Goal: Task Accomplishment & Management: Complete application form

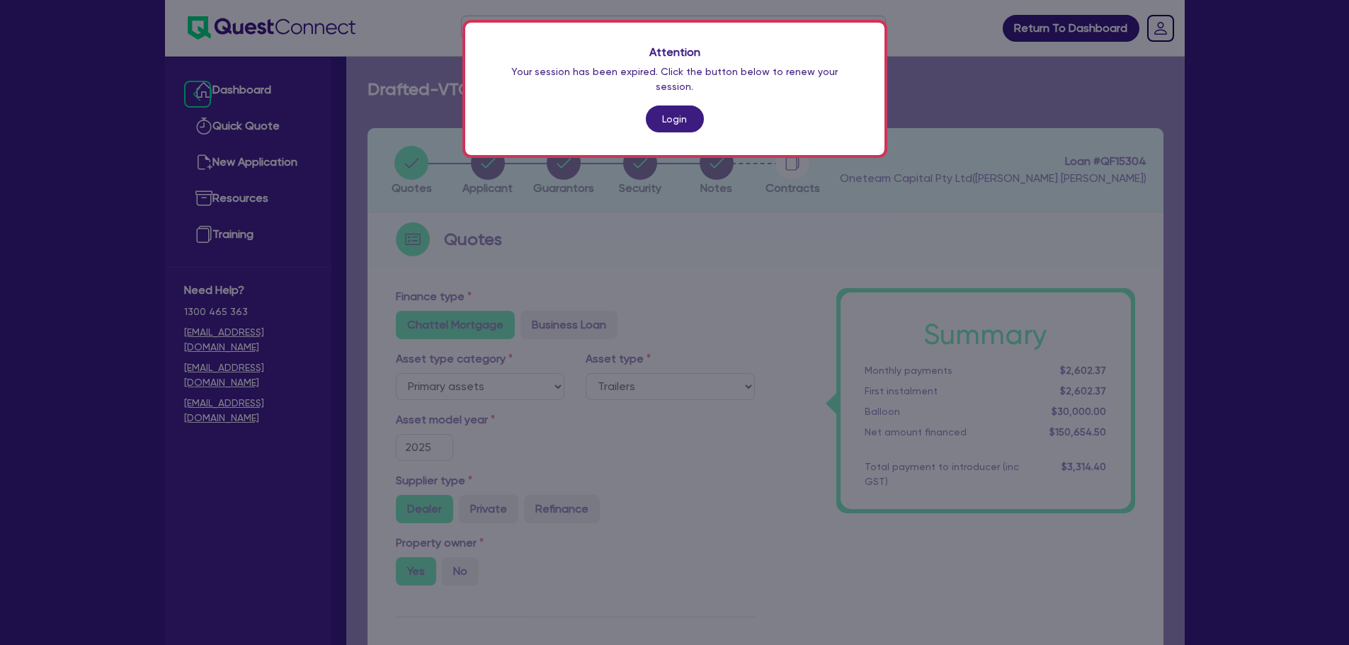
select select "PRIMARY_ASSETS"
select select "TRAILERS"
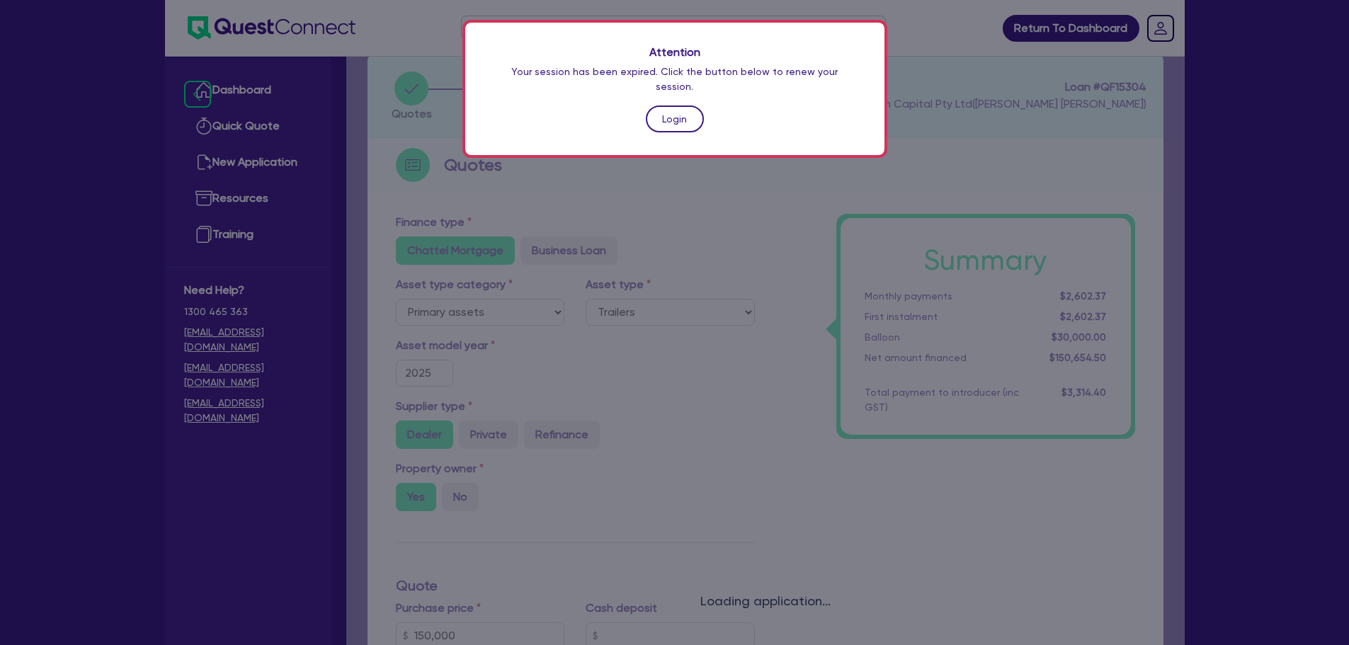
click at [671, 106] on link "Login" at bounding box center [675, 119] width 58 height 27
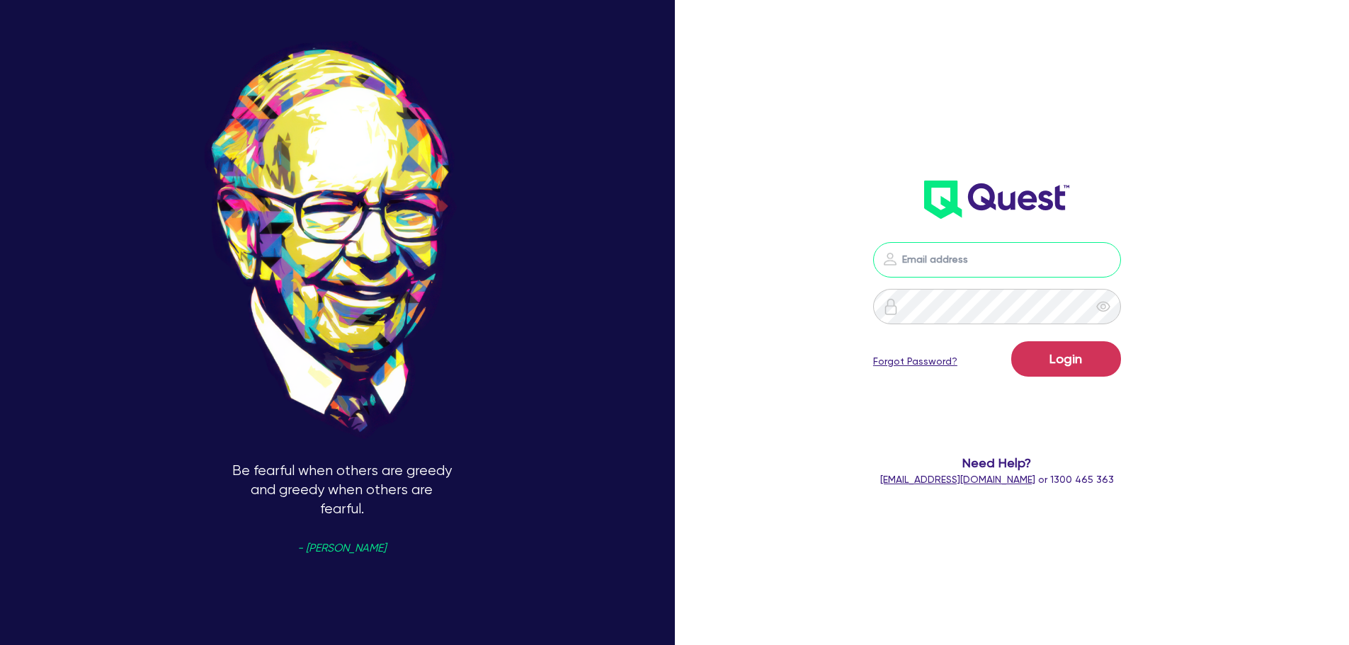
click at [989, 258] on input "email" at bounding box center [997, 259] width 248 height 35
type input "[EMAIL_ADDRESS][PERSON_NAME][DOMAIN_NAME]"
click at [1052, 371] on button "Login" at bounding box center [1066, 358] width 110 height 35
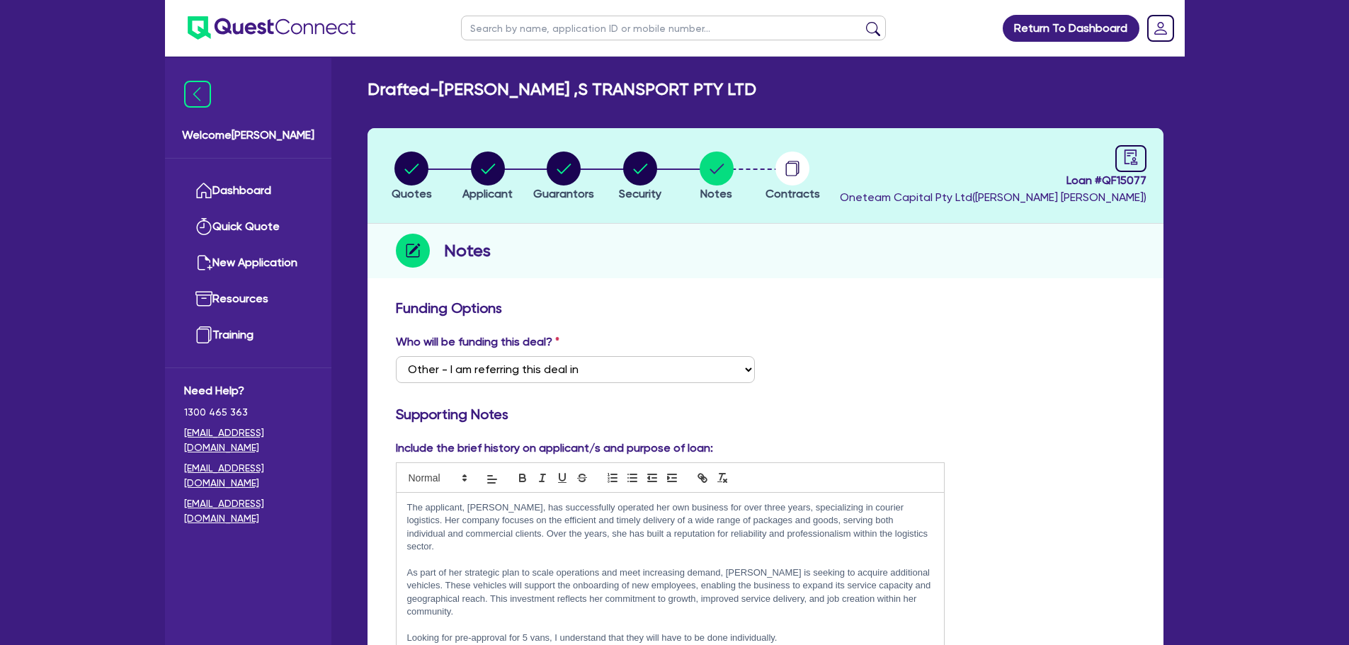
select select "Other"
click at [271, 190] on link "Dashboard" at bounding box center [248, 191] width 128 height 36
